Goal: Find contact information: Find contact information

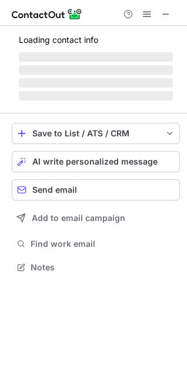
scroll to position [285, 187]
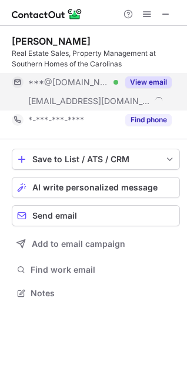
click at [156, 82] on button "View email" at bounding box center [148, 82] width 46 height 12
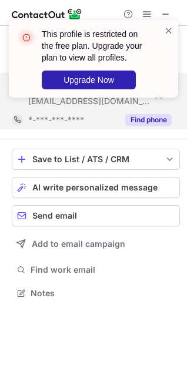
click at [151, 119] on button "Find phone" at bounding box center [148, 120] width 46 height 12
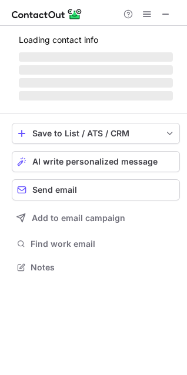
scroll to position [285, 187]
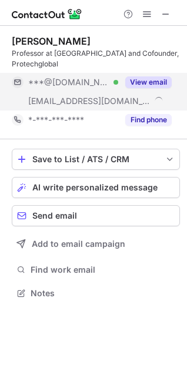
click at [141, 79] on button "View email" at bounding box center [148, 82] width 46 height 12
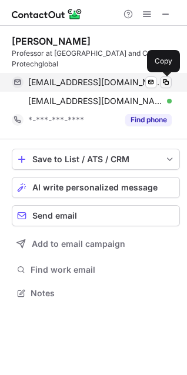
click at [164, 82] on span at bounding box center [165, 82] width 9 height 9
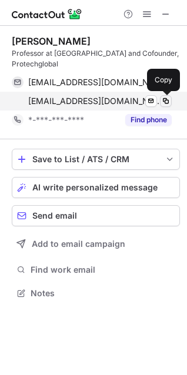
click at [166, 97] on span at bounding box center [165, 100] width 9 height 9
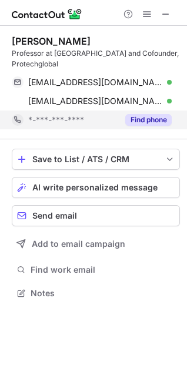
click at [164, 116] on button "Find phone" at bounding box center [148, 120] width 46 height 12
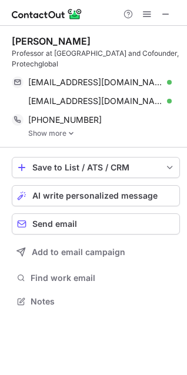
scroll to position [293, 187]
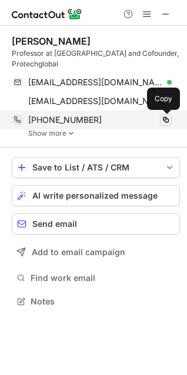
click at [168, 120] on span at bounding box center [165, 119] width 9 height 9
